Goal: Task Accomplishment & Management: Manage account settings

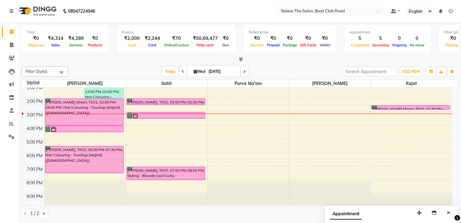
scroll to position [73, 0]
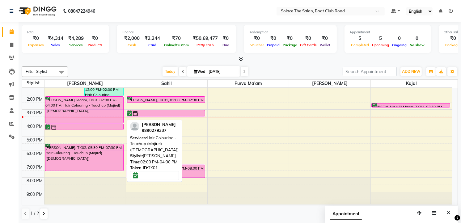
click at [84, 115] on div "[PERSON_NAME] Maam, TK01, 02:00 PM-04:00 PM, Hair Colouring - Touchup (Majirel)…" at bounding box center [84, 110] width 78 height 26
select select "6"
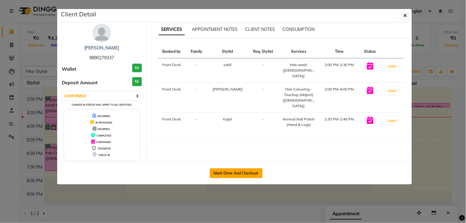
click at [237, 177] on button "Mark Done And Checkout" at bounding box center [236, 173] width 53 height 10
select select "service"
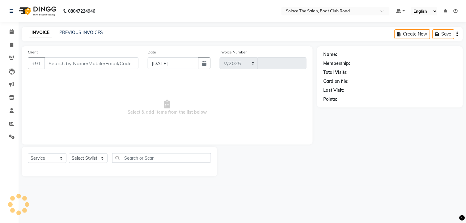
select select "585"
type input "1308"
type input "9890279337"
select select "23757"
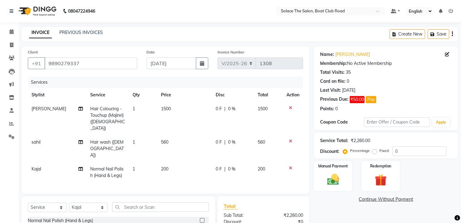
click at [119, 112] on span "Hair Colouring - Touchup (Majirel) ([DEMOGRAPHIC_DATA])" at bounding box center [107, 118] width 35 height 25
select select "9746"
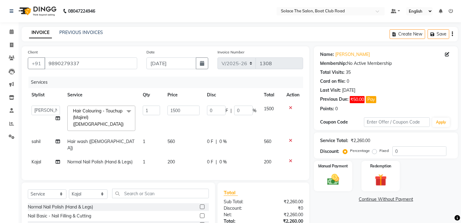
click at [119, 112] on span "Hair Colouring - Touchup (Majirel) ([DEMOGRAPHIC_DATA])" at bounding box center [98, 117] width 51 height 19
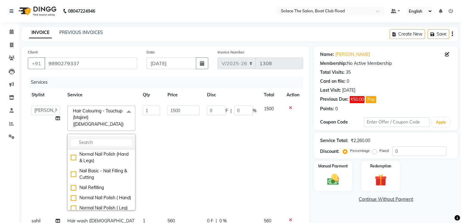
click at [84, 139] on input "multiselect-search" at bounding box center [101, 142] width 61 height 6
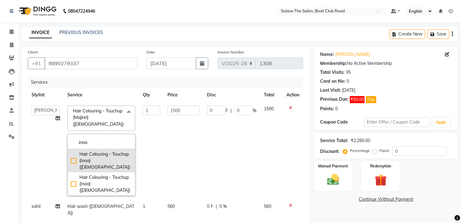
type input "inoa"
click at [93, 158] on li "Hair Colouring - Touchup (Inoa) ([DEMOGRAPHIC_DATA])" at bounding box center [101, 160] width 67 height 23
checkbox input "true"
type input "1800"
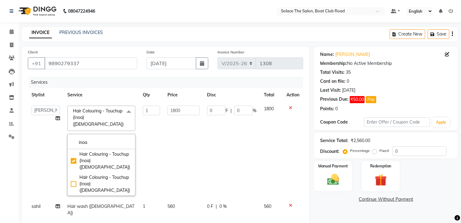
click at [162, 150] on td "1" at bounding box center [151, 151] width 25 height 98
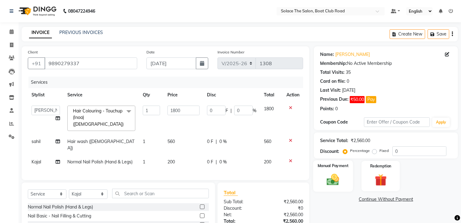
click at [338, 184] on img at bounding box center [333, 180] width 20 height 14
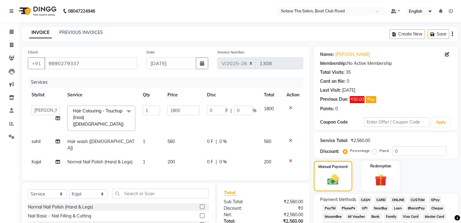
click at [366, 202] on span "CASH" at bounding box center [365, 199] width 13 height 7
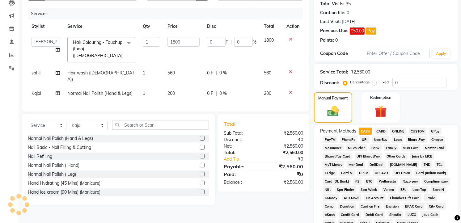
scroll to position [230, 0]
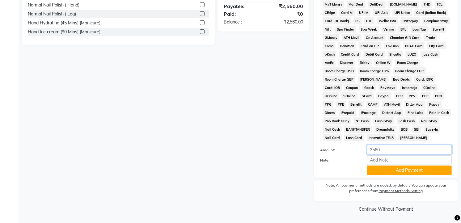
click at [382, 149] on input "2560" at bounding box center [409, 150] width 85 height 10
type input "2500"
click at [381, 171] on button "Add Payment" at bounding box center [409, 171] width 85 height 10
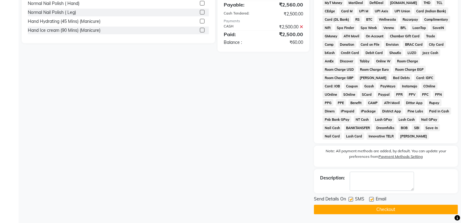
scroll to position [59, 0]
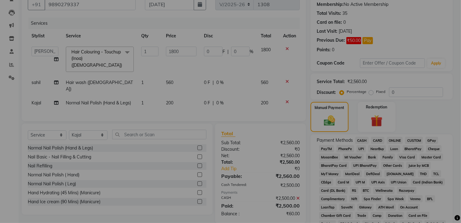
scroll to position [233, 0]
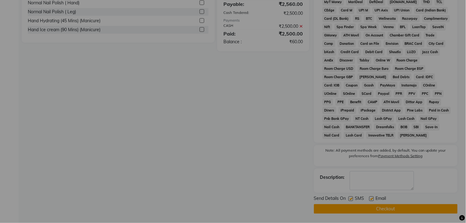
checkbox input "false"
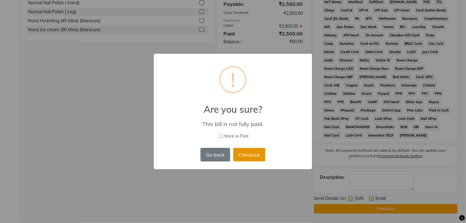
click at [242, 154] on button "Checkout" at bounding box center [249, 155] width 32 height 14
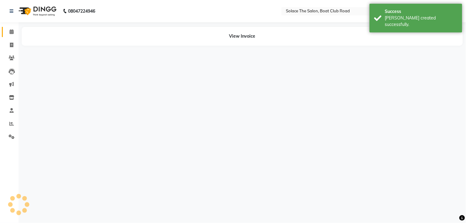
click at [13, 32] on icon at bounding box center [12, 31] width 4 height 5
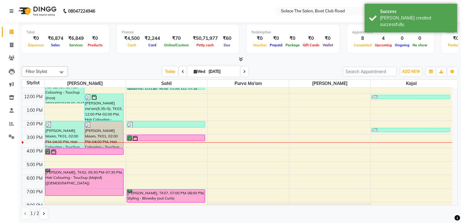
scroll to position [73, 0]
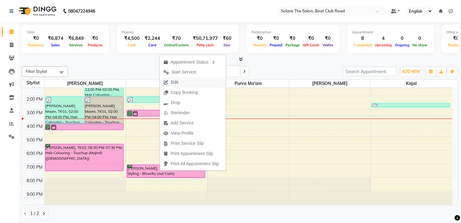
click at [171, 81] on span "Edit" at bounding box center [174, 82] width 7 height 6
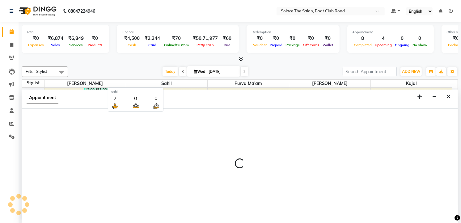
select select "tentative"
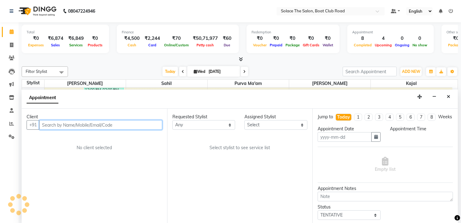
type input "[DATE]"
select select "confirm booking"
select select "900"
select select "74276"
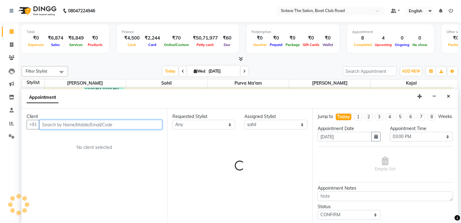
scroll to position [74, 0]
select select "720"
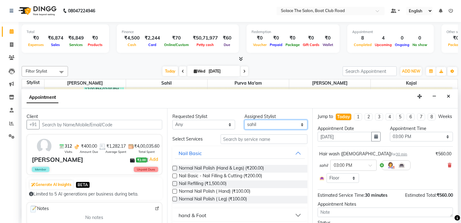
click at [282, 124] on select "Select Atul [PERSON_NAME] Kajal Purva Ma'am rishi [PERSON_NAME] suraj" at bounding box center [275, 125] width 63 height 10
select select "23757"
click at [244, 120] on select "Select Atul [PERSON_NAME] Kajal Purva Ma'am rishi [PERSON_NAME] suraj" at bounding box center [275, 125] width 63 height 10
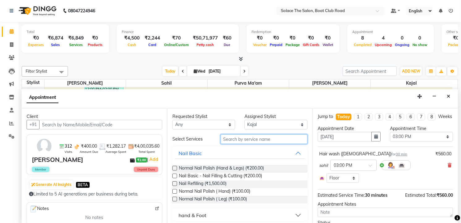
click at [234, 143] on input "text" at bounding box center [264, 139] width 87 height 10
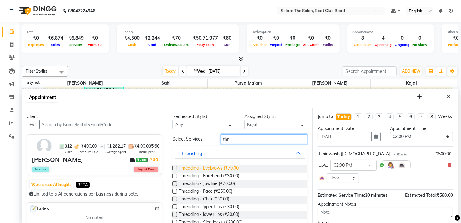
type input "thr"
click at [209, 167] on span "Threading - Eyebrows (₹70.00)" at bounding box center [209, 169] width 61 height 8
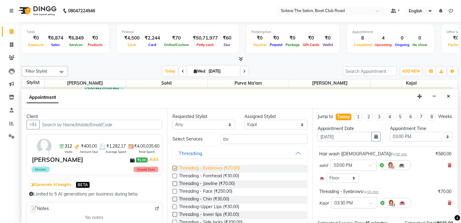
checkbox input "false"
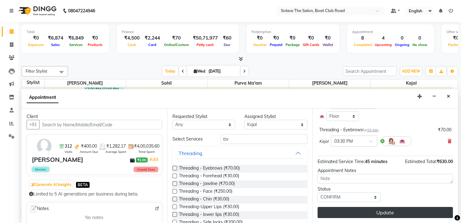
click at [344, 209] on button "Update" at bounding box center [385, 212] width 135 height 11
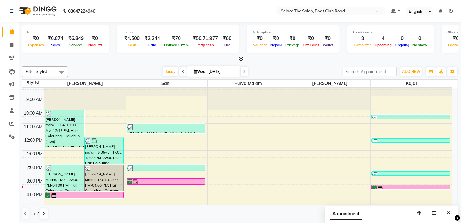
scroll to position [73, 0]
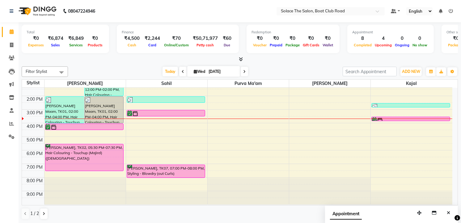
click at [194, 72] on icon at bounding box center [195, 72] width 3 height 4
select select "9"
select select "2025"
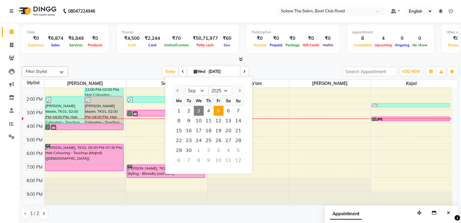
click at [218, 113] on span "5" at bounding box center [218, 111] width 10 height 10
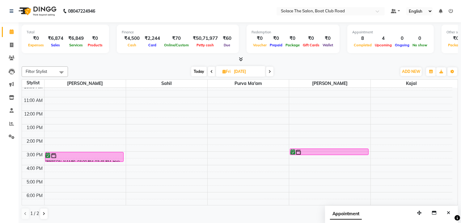
scroll to position [34, 0]
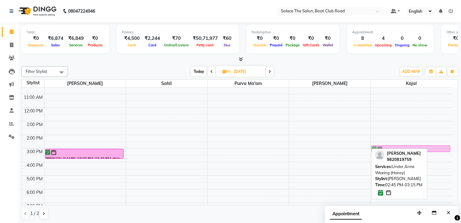
drag, startPoint x: 322, startPoint y: 147, endPoint x: 381, endPoint y: 144, distance: 59.4
click at [381, 144] on div "8:00 AM 9:00 AM 10:00 AM 11:00 AM 12:00 PM 1:00 PM 2:00 PM 3:00 PM 4:00 PM 5:00…" at bounding box center [237, 148] width 430 height 190
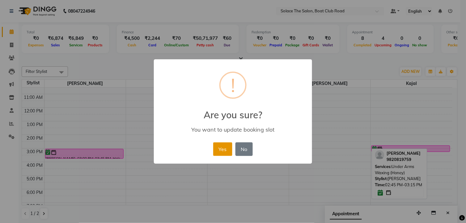
click at [218, 149] on button "Yes" at bounding box center [222, 149] width 19 height 14
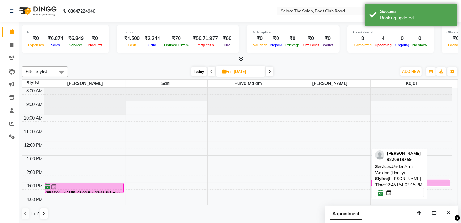
scroll to position [73, 0]
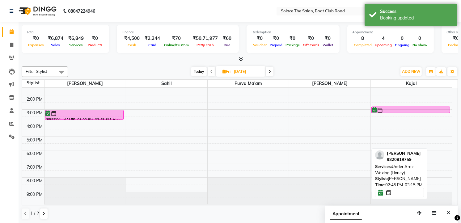
click at [268, 75] on span at bounding box center [269, 72] width 7 height 10
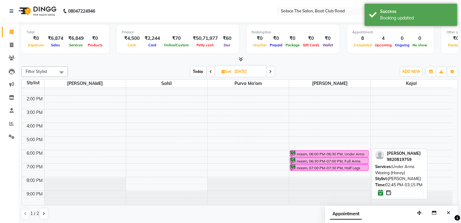
scroll to position [0, 0]
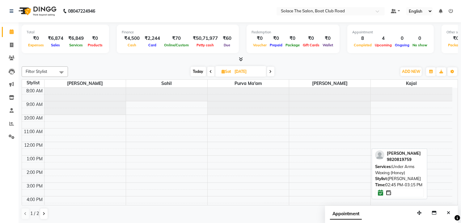
click at [269, 70] on span at bounding box center [270, 72] width 7 height 10
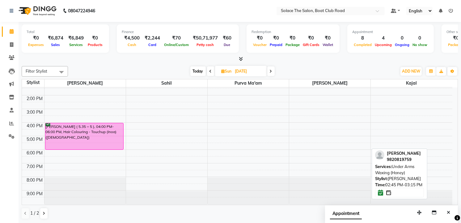
scroll to position [73, 0]
click at [267, 70] on div "[DATE] [DATE]" at bounding box center [233, 71] width 86 height 9
click at [192, 71] on span "Today" at bounding box center [197, 71] width 15 height 10
type input "[DATE]"
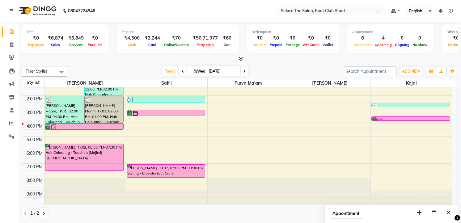
click at [374, 136] on div "8:00 AM 9:00 AM 10:00 AM 11:00 AM 12:00 PM 1:00 PM 2:00 PM 3:00 PM 4:00 PM 5:00…" at bounding box center [237, 109] width 430 height 190
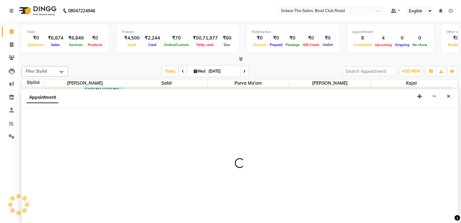
select select "23757"
select select "tentative"
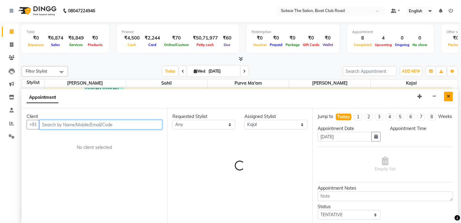
select select "990"
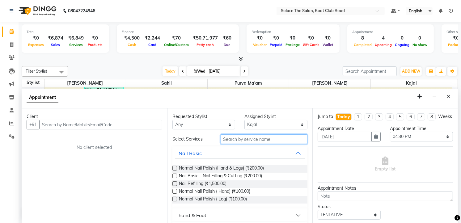
click at [224, 141] on input "text" at bounding box center [264, 139] width 87 height 10
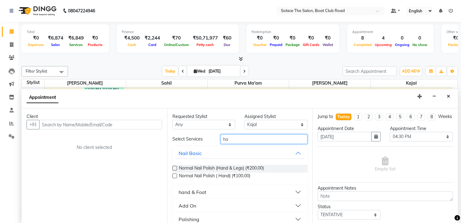
type input "h"
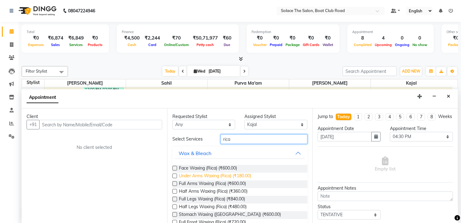
type input "rica"
click at [206, 174] on span "Under Arms Waxing (Rica) (₹180.00)" at bounding box center [215, 177] width 72 height 8
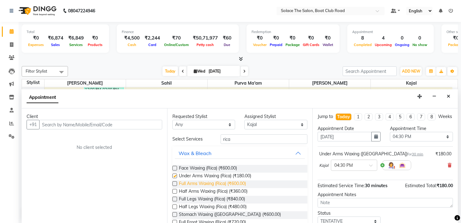
checkbox input "false"
click at [206, 184] on span "Full Arms Waxing (Rica) (₹600.00)" at bounding box center [212, 184] width 67 height 8
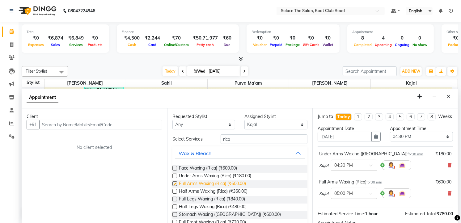
checkbox input "false"
click at [210, 193] on span "Half Arms Waxing (Rica) (₹360.00)" at bounding box center [213, 192] width 69 height 8
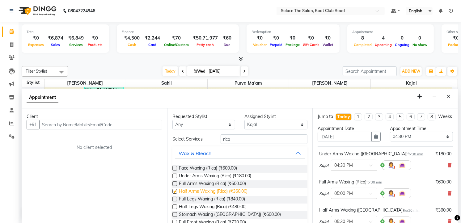
checkbox input "false"
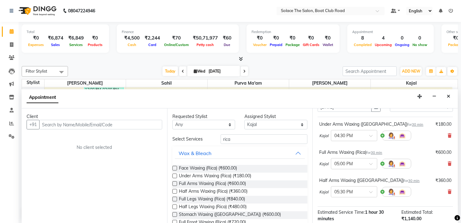
scroll to position [0, 0]
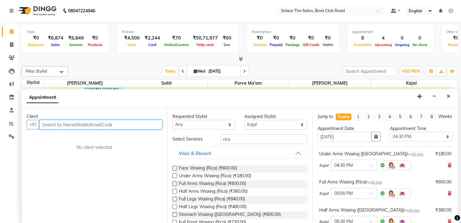
click at [61, 125] on input "text" at bounding box center [100, 125] width 123 height 10
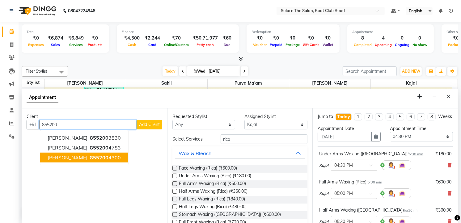
click at [62, 156] on span "[PERSON_NAME]" at bounding box center [68, 157] width 40 height 6
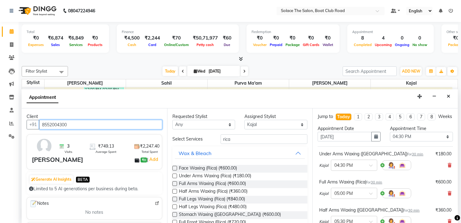
scroll to position [110, 0]
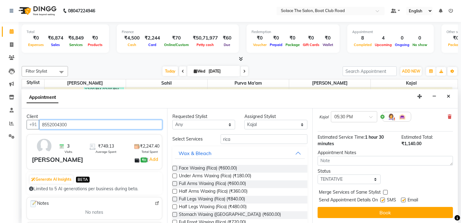
type input "8552004300"
click at [369, 170] on div "Status" at bounding box center [349, 171] width 63 height 6
click at [348, 180] on select "Select TENTATIVE CONFIRM CHECK-IN UPCOMING" at bounding box center [349, 180] width 63 height 10
click at [348, 178] on select "Select TENTATIVE CONFIRM CHECK-IN UPCOMING" at bounding box center [349, 180] width 63 height 10
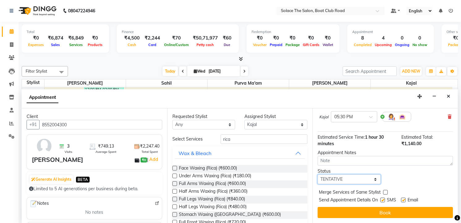
click at [348, 178] on select "Select TENTATIVE CONFIRM CHECK-IN UPCOMING" at bounding box center [349, 180] width 63 height 10
select select "confirm booking"
click at [318, 175] on select "Select TENTATIVE CONFIRM CHECK-IN UPCOMING" at bounding box center [349, 180] width 63 height 10
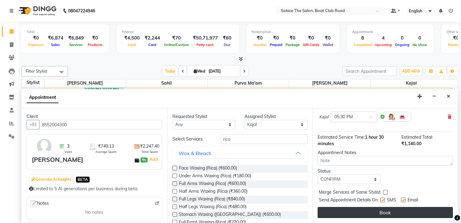
click at [374, 212] on button "Book" at bounding box center [385, 212] width 135 height 11
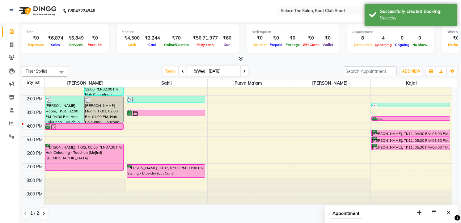
scroll to position [0, 0]
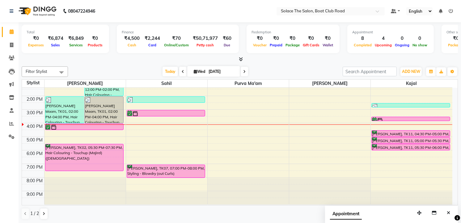
click at [194, 72] on icon at bounding box center [195, 72] width 3 height 4
select select "9"
select select "2025"
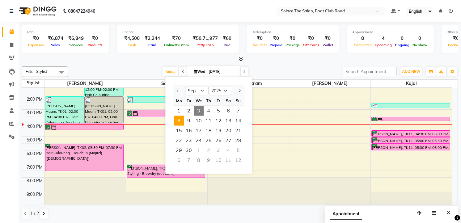
click at [182, 122] on span "8" at bounding box center [179, 121] width 10 height 10
type input "[DATE]"
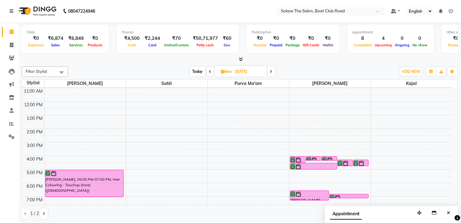
scroll to position [39, 0]
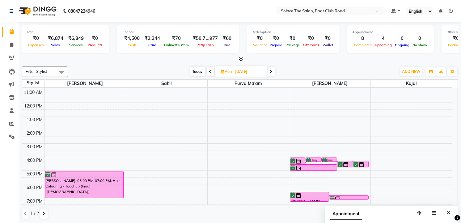
click at [214, 124] on div "8:00 AM 9:00 AM 10:00 AM 11:00 AM 12:00 PM 1:00 PM 2:00 PM 3:00 PM 4:00 PM 5:00…" at bounding box center [237, 144] width 430 height 190
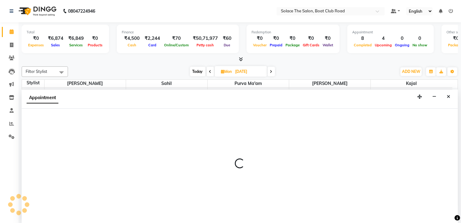
select select "9748"
select select "tentative"
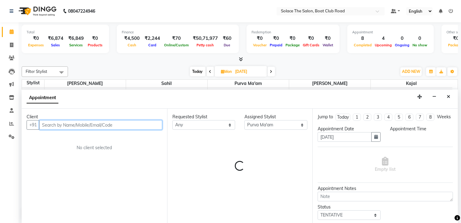
select select "810"
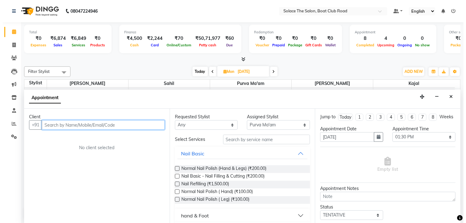
scroll to position [0, 0]
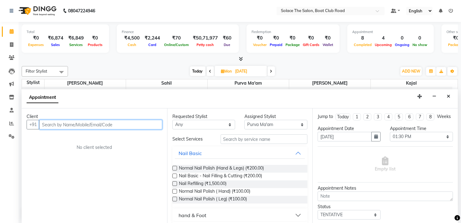
click at [131, 127] on input "text" at bounding box center [100, 125] width 123 height 10
type input "9766656884"
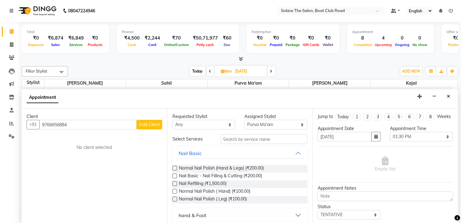
click at [147, 125] on span "Add Client" at bounding box center [149, 125] width 21 height 6
select select "22"
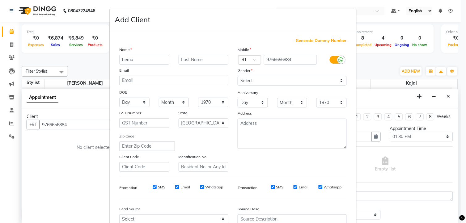
type input "hema"
click at [186, 58] on input "text" at bounding box center [204, 60] width 50 height 10
type input "pandey"
click at [277, 78] on select "Select [DEMOGRAPHIC_DATA] [DEMOGRAPHIC_DATA] Other Prefer Not To Say" at bounding box center [292, 81] width 109 height 10
select select "[DEMOGRAPHIC_DATA]"
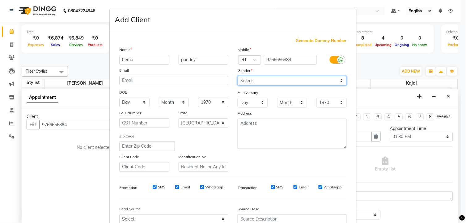
click at [238, 76] on select "Select [DEMOGRAPHIC_DATA] [DEMOGRAPHIC_DATA] Other Prefer Not To Say" at bounding box center [292, 81] width 109 height 10
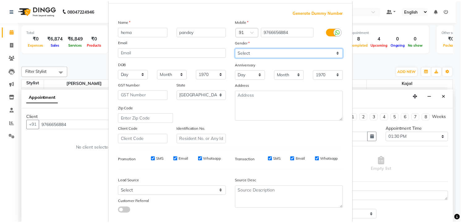
scroll to position [62, 0]
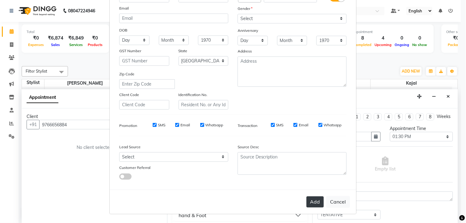
click at [306, 200] on button "Add" at bounding box center [314, 201] width 17 height 11
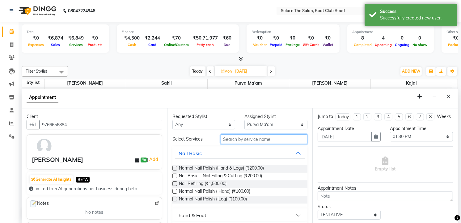
click at [235, 140] on input "text" at bounding box center [264, 139] width 87 height 10
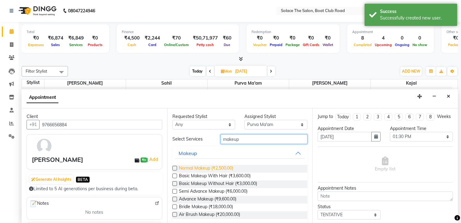
type input "makeup"
click at [225, 172] on span "Normal Makeup (₹2,500.00)" at bounding box center [206, 169] width 54 height 8
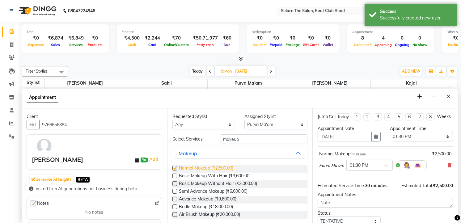
checkbox input "false"
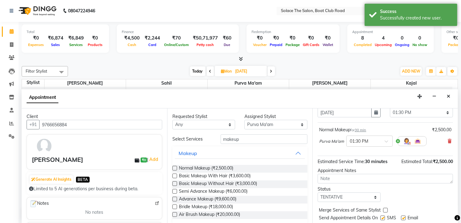
scroll to position [48, 0]
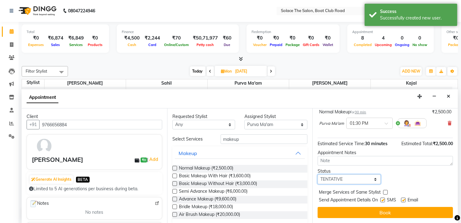
click at [344, 180] on select "Select TENTATIVE CONFIRM UPCOMING" at bounding box center [349, 180] width 63 height 10
select select "confirm booking"
click at [318, 175] on select "Select TENTATIVE CONFIRM UPCOMING" at bounding box center [349, 180] width 63 height 10
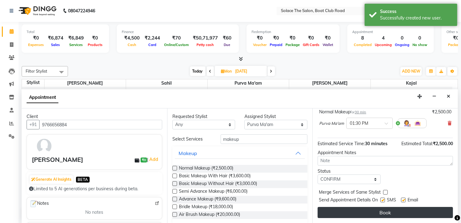
click at [362, 213] on button "Book" at bounding box center [385, 212] width 135 height 11
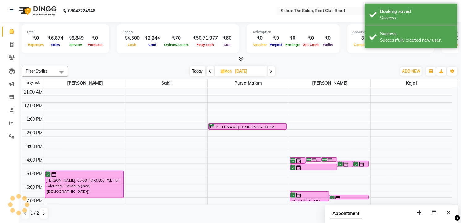
scroll to position [0, 0]
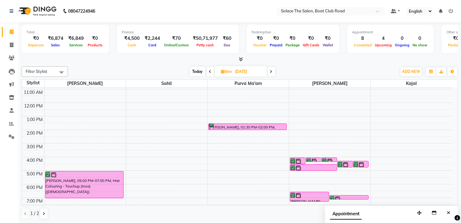
click at [215, 71] on span "[DATE]" at bounding box center [241, 71] width 52 height 11
click at [218, 70] on span "[DATE]" at bounding box center [241, 71] width 52 height 11
click at [220, 70] on span "Mon" at bounding box center [227, 71] width 14 height 5
select select "9"
select select "2025"
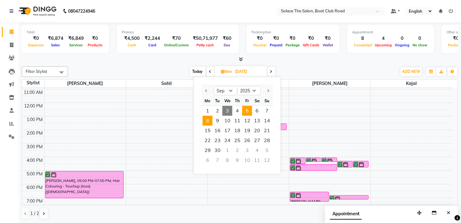
click at [243, 108] on span "5" at bounding box center [247, 111] width 10 height 10
type input "[DATE]"
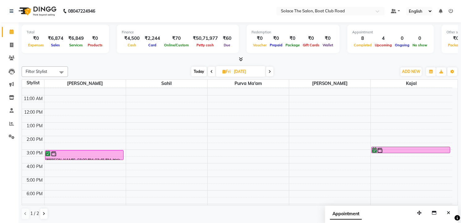
scroll to position [34, 0]
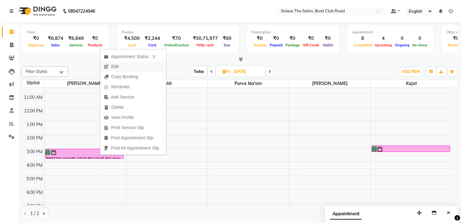
click at [118, 65] on span "Edit" at bounding box center [114, 66] width 7 height 6
select select "tentative"
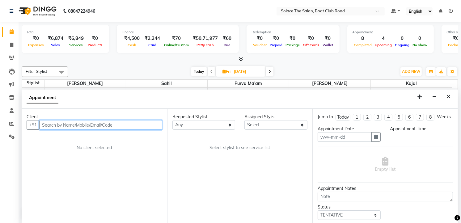
type input "[DATE]"
select select "confirm booking"
select select "885"
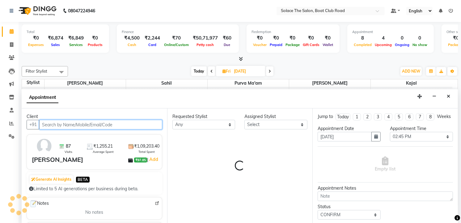
select select "9746"
select select "720"
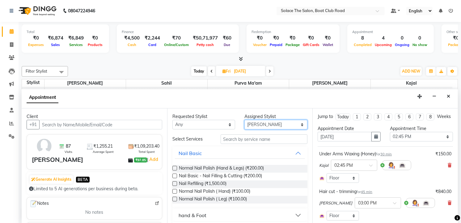
click at [290, 128] on select "Select Atul [PERSON_NAME] Kajal Purva Ma'am rishi [PERSON_NAME] suraj" at bounding box center [275, 125] width 63 height 10
select select "23757"
click at [244, 120] on select "Select Atul [PERSON_NAME] Kajal Purva Ma'am rishi [PERSON_NAME] suraj" at bounding box center [275, 125] width 63 height 10
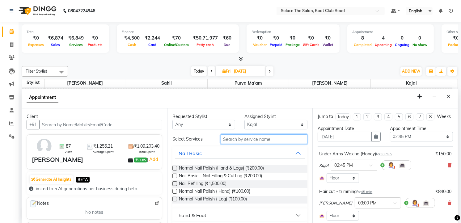
click at [226, 142] on input "text" at bounding box center [264, 139] width 87 height 10
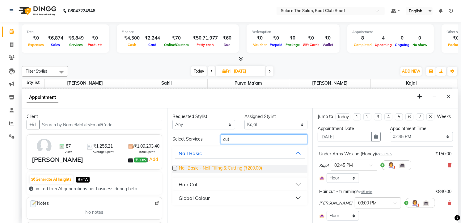
type input "cut"
click at [221, 166] on span "Nail Basic - Nail Filling & Cutting (₹200.00)" at bounding box center [220, 169] width 83 height 8
checkbox input "false"
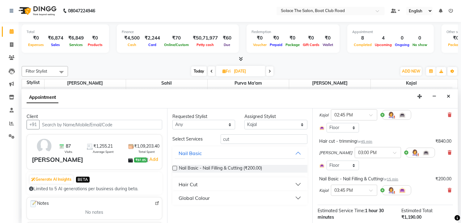
scroll to position [112, 0]
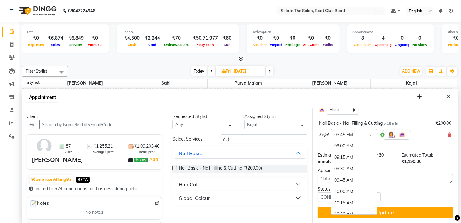
click at [354, 137] on input "text" at bounding box center [347, 134] width 27 height 6
click at [347, 180] on div "03:00 PM" at bounding box center [354, 180] width 46 height 11
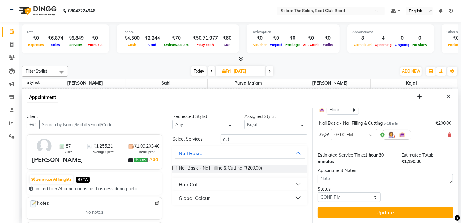
drag, startPoint x: 358, startPoint y: 208, endPoint x: 356, endPoint y: 205, distance: 3.8
click at [356, 207] on button "Update" at bounding box center [385, 212] width 135 height 11
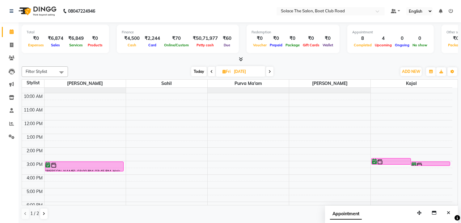
scroll to position [0, 0]
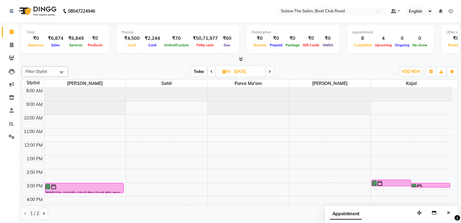
click at [205, 73] on span "Today" at bounding box center [198, 72] width 15 height 10
type input "[DATE]"
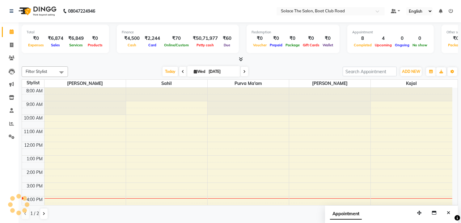
scroll to position [74, 0]
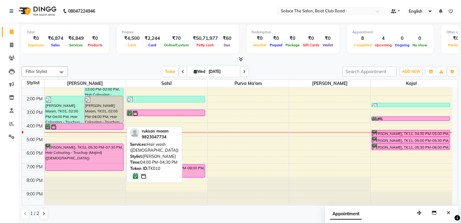
click at [95, 127] on div at bounding box center [85, 127] width 78 height 6
click at [102, 128] on div at bounding box center [84, 129] width 78 height 2
select select "6"
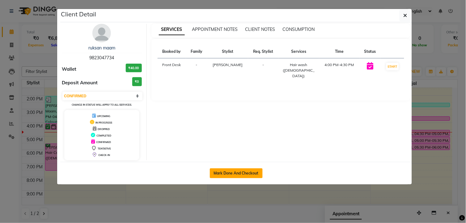
click at [239, 172] on button "Mark Done And Checkout" at bounding box center [236, 173] width 53 height 10
select select "service"
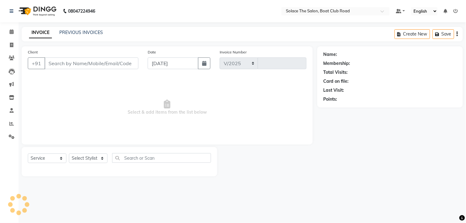
select select "585"
type input "1309"
type input "9823047734"
select select "9746"
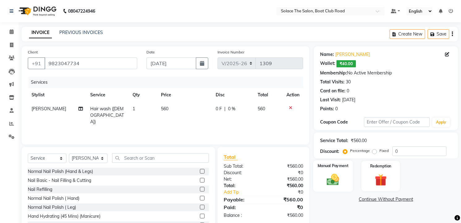
click at [332, 175] on img at bounding box center [333, 180] width 20 height 14
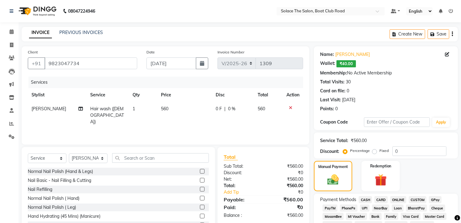
click at [436, 196] on span "GPay" at bounding box center [435, 199] width 13 height 7
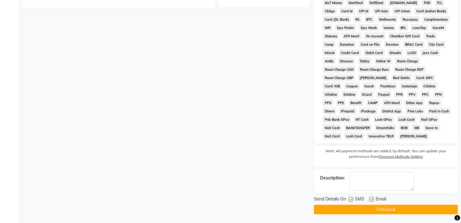
click at [395, 210] on button "Checkout" at bounding box center [386, 210] width 144 height 10
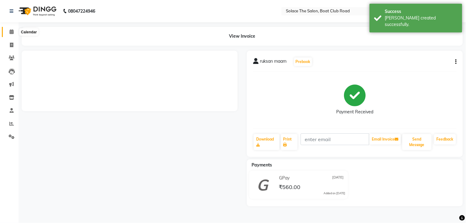
click at [12, 31] on icon at bounding box center [12, 31] width 4 height 5
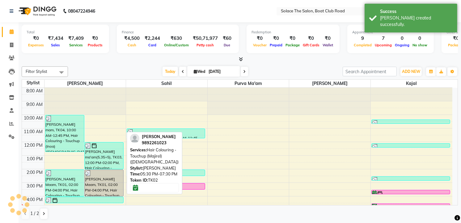
scroll to position [73, 0]
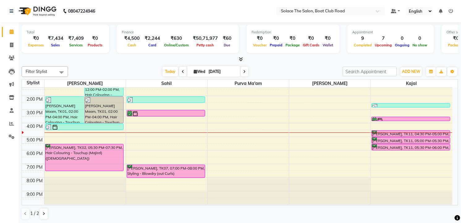
click at [244, 71] on icon at bounding box center [244, 72] width 2 height 4
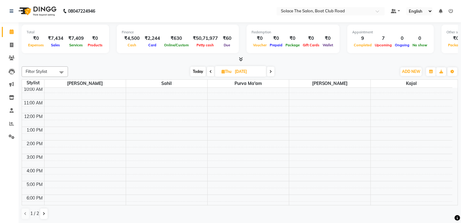
scroll to position [0, 0]
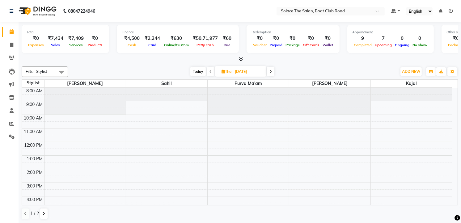
click at [200, 70] on span "Today" at bounding box center [197, 72] width 15 height 10
type input "[DATE]"
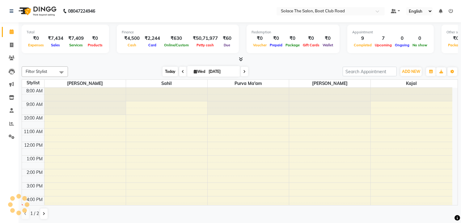
scroll to position [74, 0]
